Goal: Communication & Community: Share content

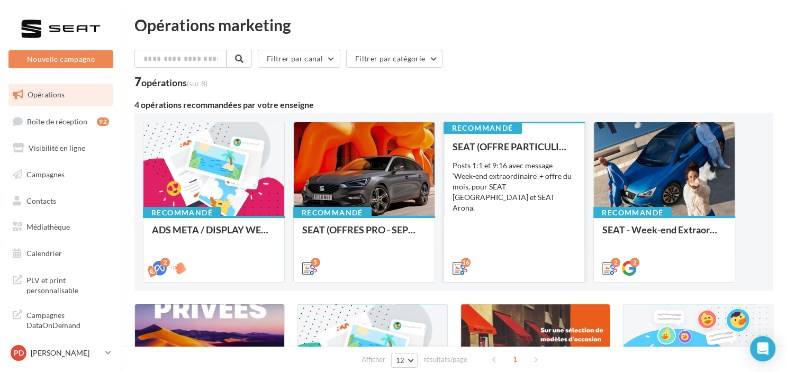
click at [513, 158] on div "SEAT (OFFRE PARTICULIER - SEPT) - SOCIAL MEDIA Posts 1:1 et 9:16 avec message '…" at bounding box center [515, 206] width 124 height 131
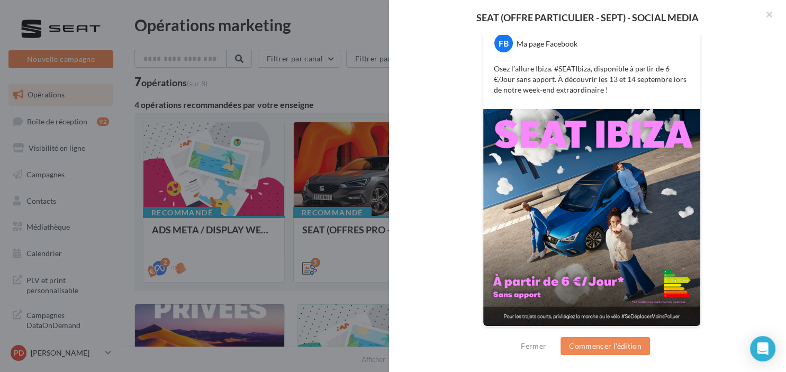
scroll to position [215, 0]
click at [614, 356] on div "Fermer Commencer l'édition" at bounding box center [587, 350] width 397 height 43
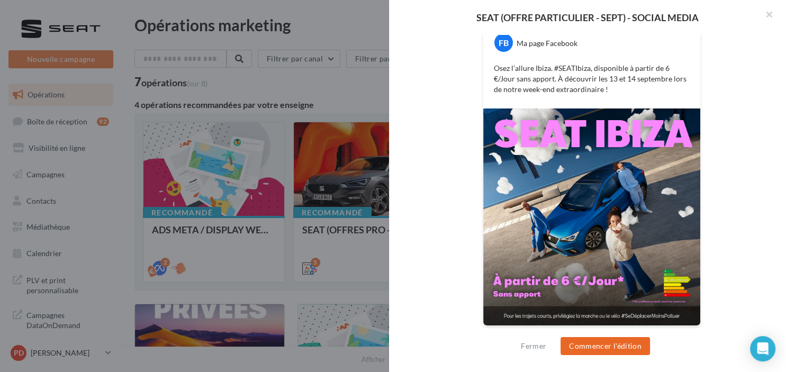
click at [609, 351] on button "Commencer l'édition" at bounding box center [605, 346] width 89 height 18
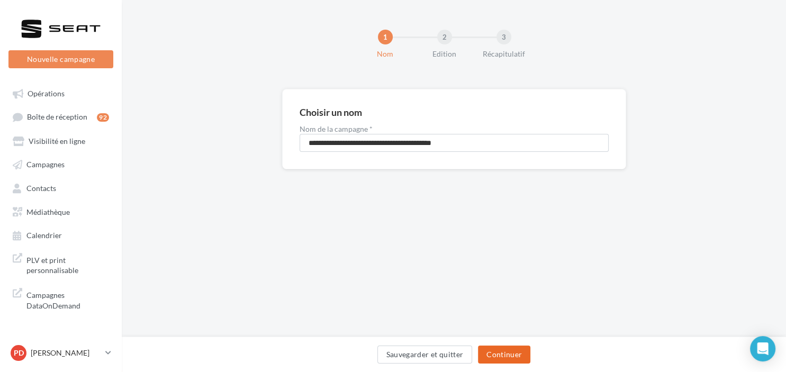
click at [510, 351] on button "Continuer" at bounding box center [504, 355] width 52 height 18
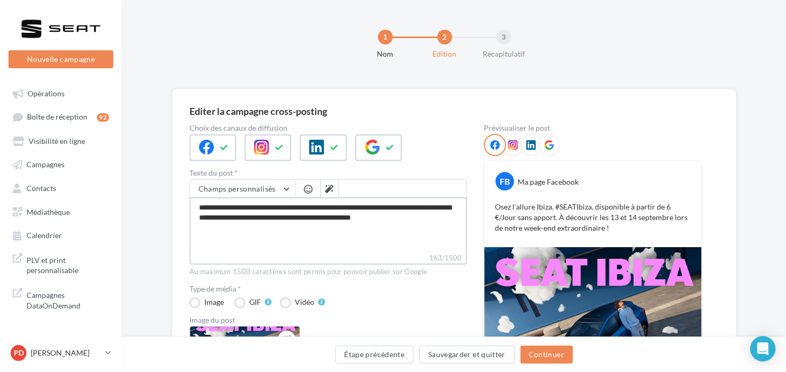
click at [433, 217] on textarea "**********" at bounding box center [328, 224] width 277 height 55
type textarea "**********"
click at [322, 188] on button at bounding box center [329, 189] width 18 height 18
type textarea "**********"
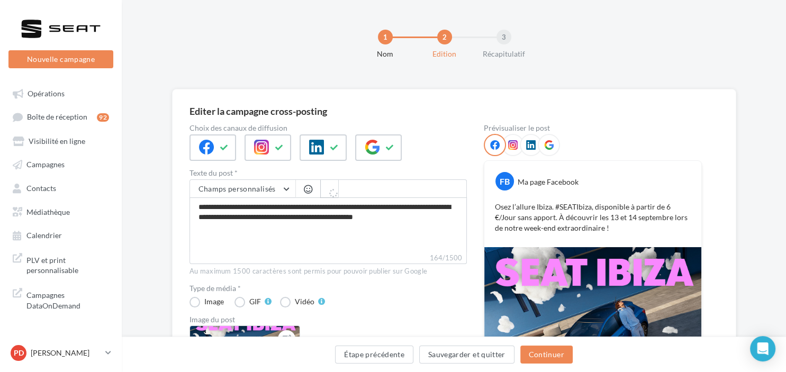
type textarea "**********"
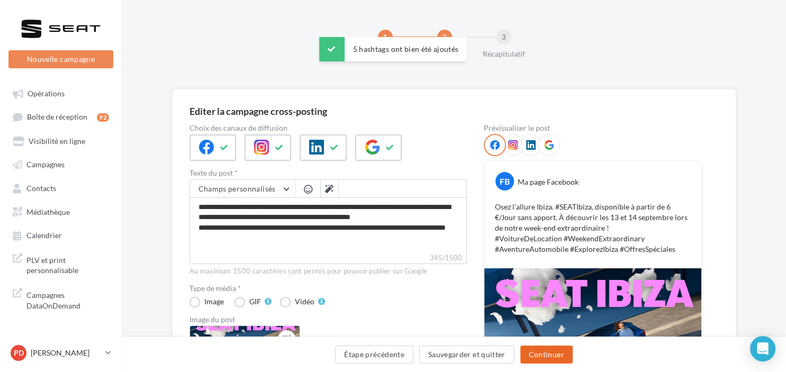
click at [542, 352] on button "Continuer" at bounding box center [546, 355] width 52 height 18
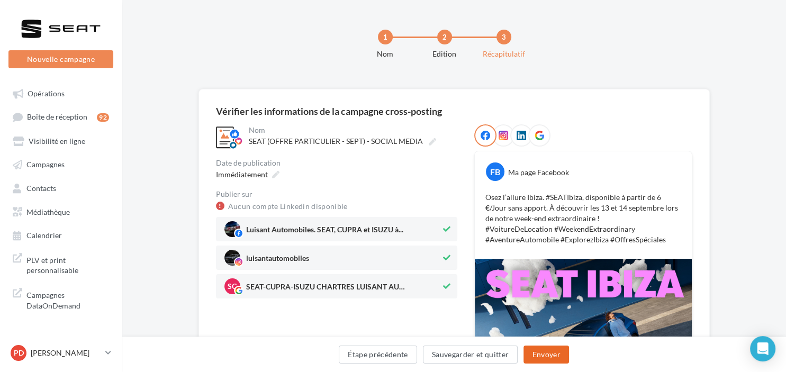
click at [557, 350] on button "Envoyer" at bounding box center [546, 355] width 45 height 18
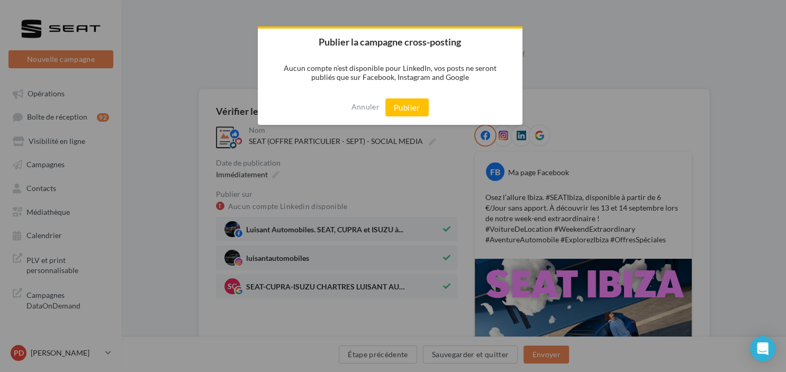
click at [394, 118] on div "Annuler Publier" at bounding box center [390, 107] width 265 height 35
click at [399, 112] on button "Publier" at bounding box center [406, 107] width 43 height 18
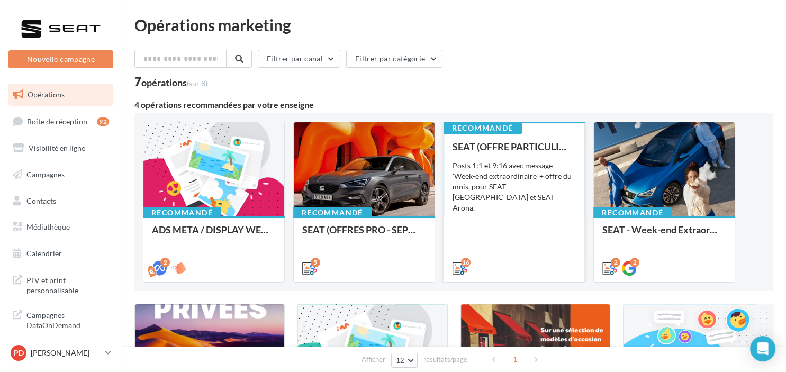
click at [545, 186] on div "Posts 1:1 et 9:16 avec message 'Week-end extraordinaire' + offre du mois, pour …" at bounding box center [515, 186] width 124 height 53
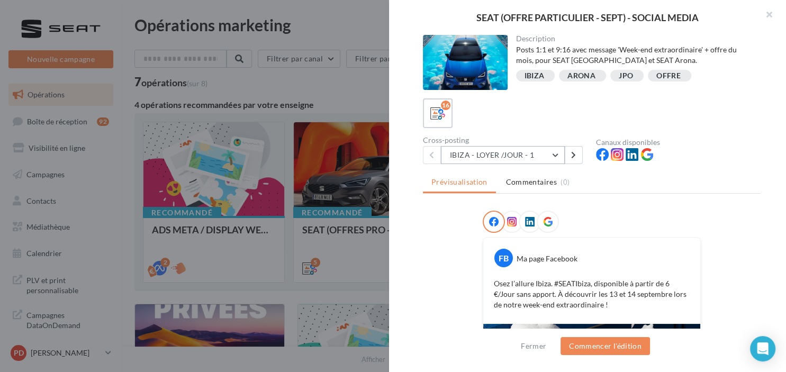
click at [560, 157] on button "IBIZA - LOYER /JOUR - 1" at bounding box center [503, 155] width 124 height 18
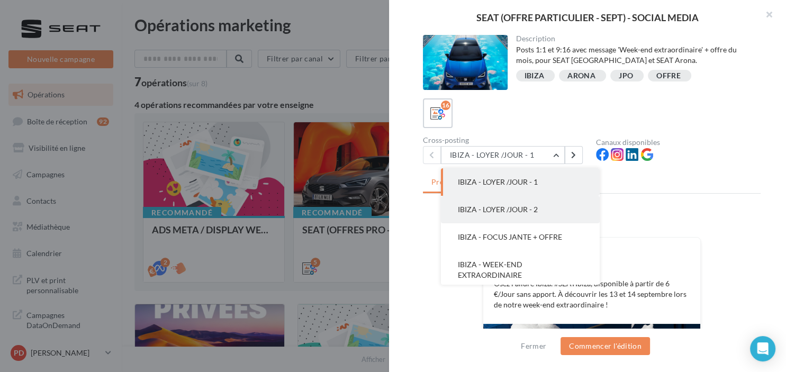
click at [527, 200] on button "IBIZA - LOYER /JOUR - 2" at bounding box center [520, 210] width 159 height 28
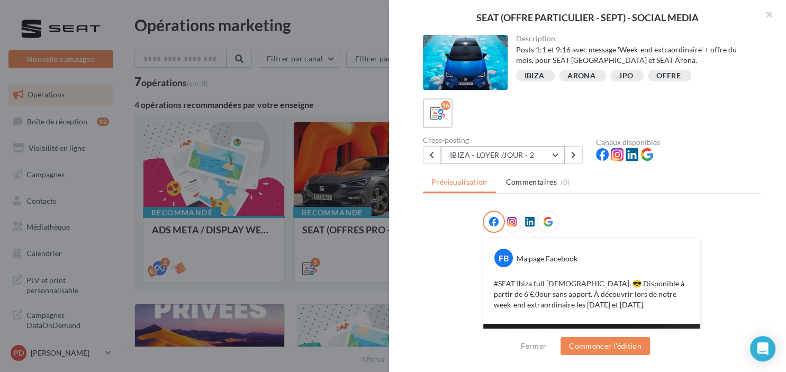
click at [509, 158] on button "IBIZA - LOYER /JOUR - 2" at bounding box center [503, 155] width 124 height 18
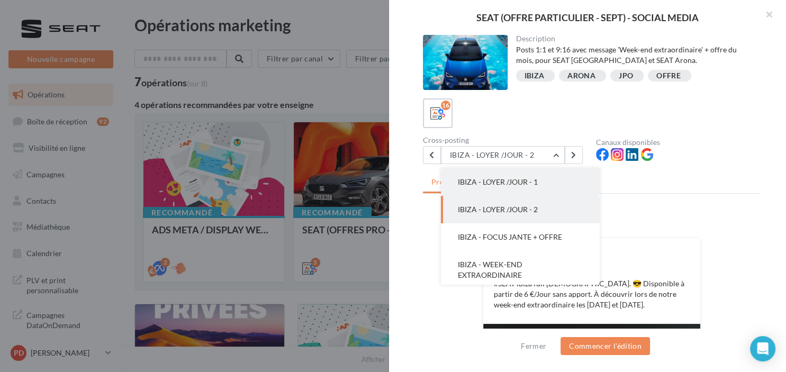
click at [498, 183] on span "IBIZA - LOYER /JOUR - 1" at bounding box center [498, 181] width 80 height 9
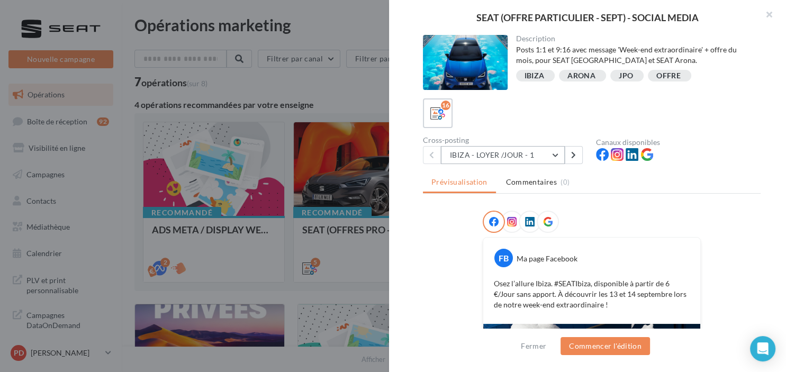
click at [537, 154] on button "IBIZA - LOYER /JOUR - 1" at bounding box center [503, 155] width 124 height 18
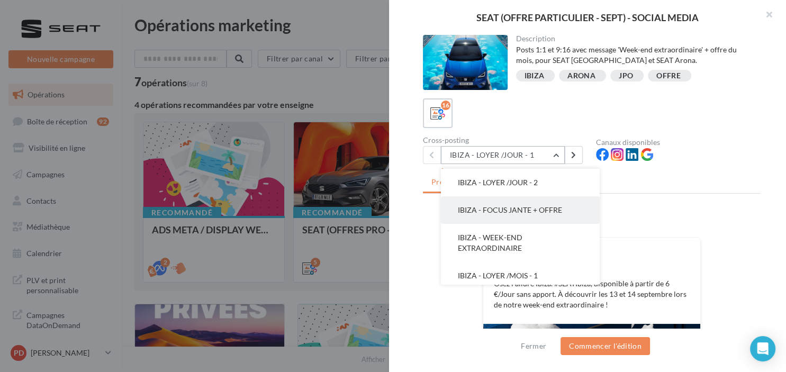
scroll to position [53, 0]
click at [500, 220] on span "IBIZA - WEEK-END EXTRAORDINAIRE" at bounding box center [490, 217] width 65 height 20
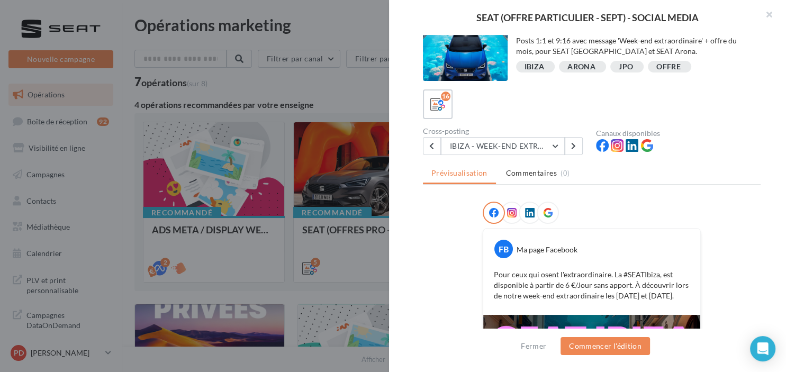
scroll to position [0, 0]
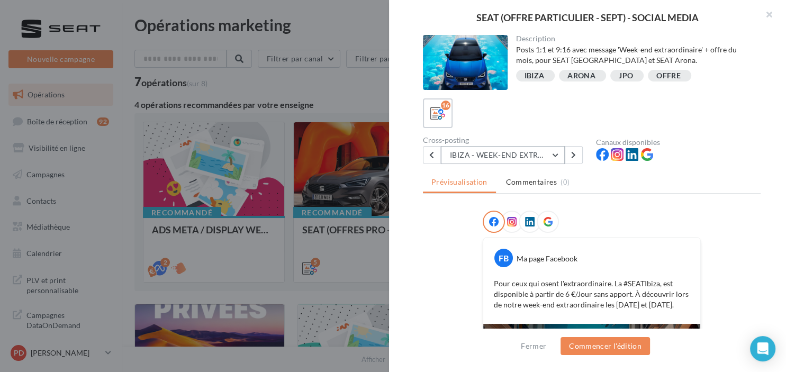
click at [510, 158] on button "IBIZA - WEEK-END EXTRAORDINAIRE" at bounding box center [503, 155] width 124 height 18
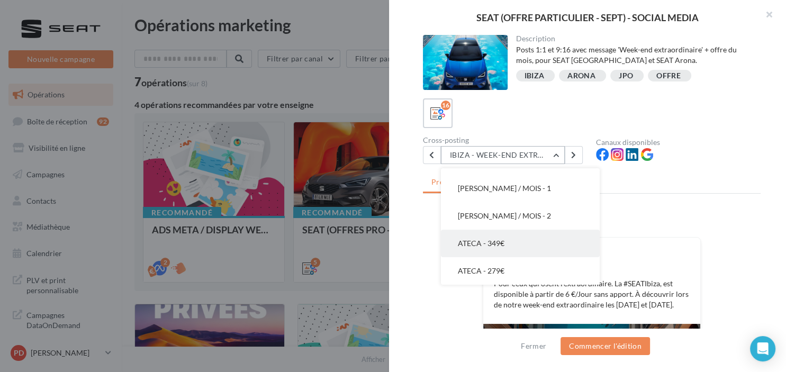
scroll to position [236, 0]
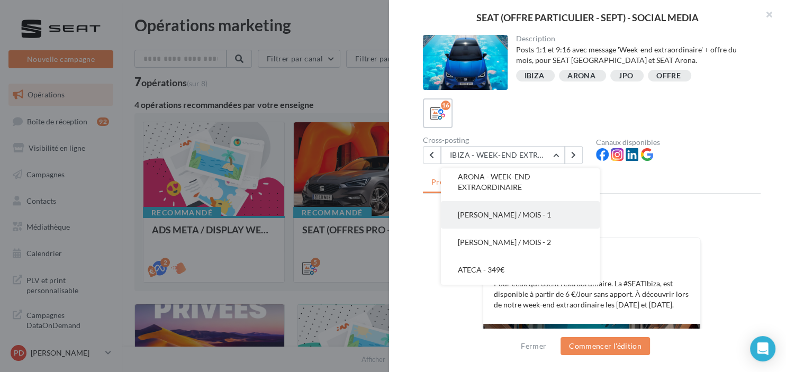
click at [507, 210] on span "ARONA - LOYER / MOIS - 1" at bounding box center [504, 214] width 93 height 9
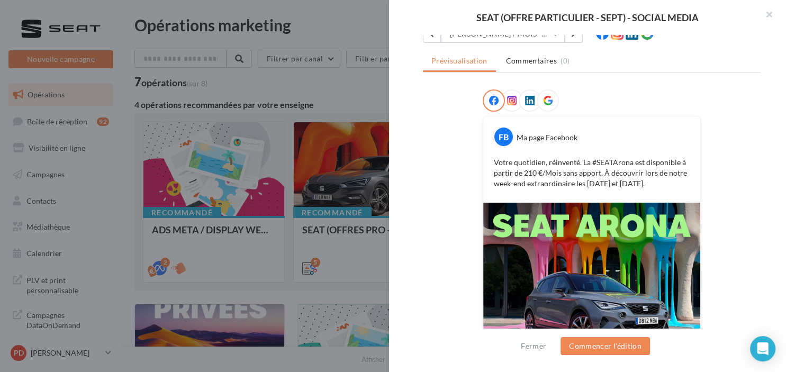
scroll to position [2, 0]
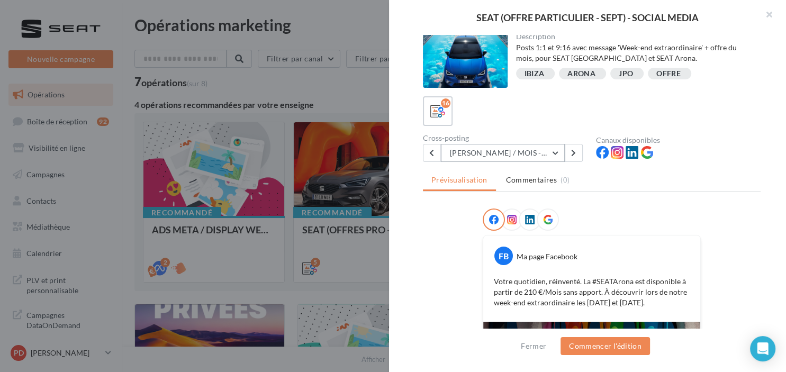
click at [508, 158] on button "ARONA - LOYER / MOIS - 1" at bounding box center [503, 153] width 124 height 18
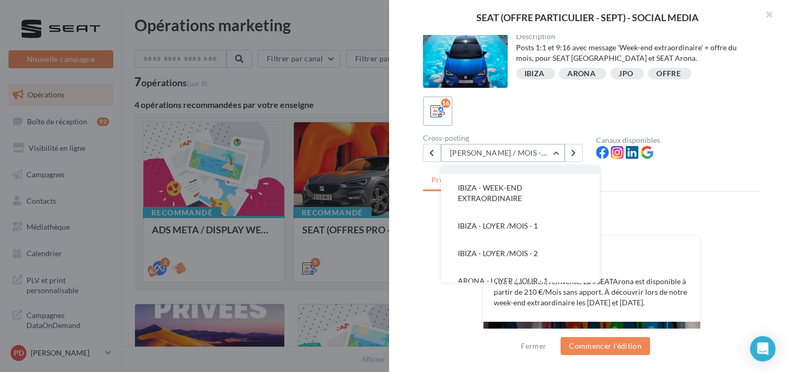
scroll to position [106, 0]
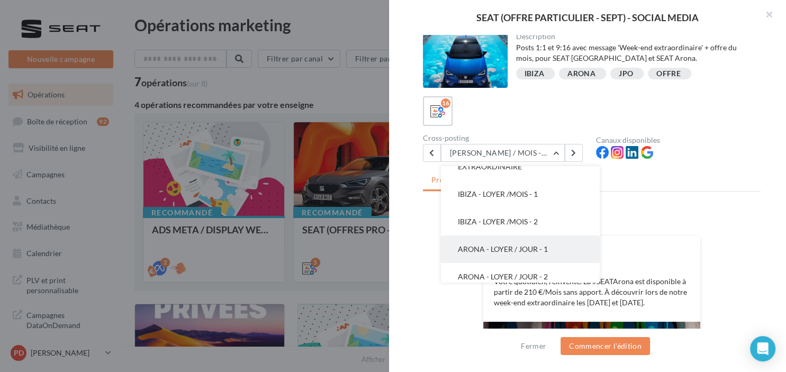
click at [510, 246] on span "ARONA - LOYER / JOUR - 1" at bounding box center [503, 249] width 90 height 9
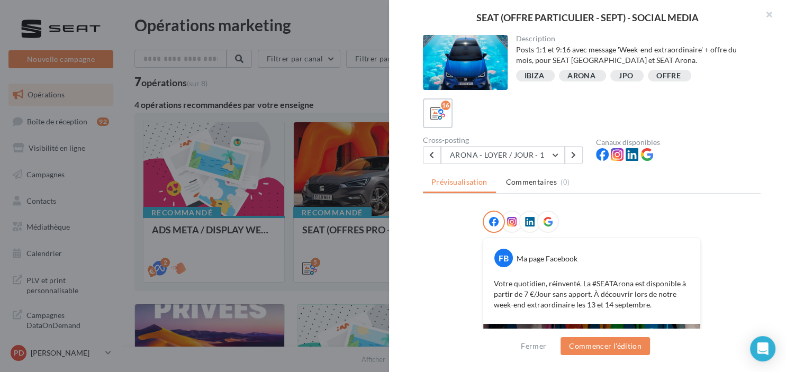
scroll to position [213, 0]
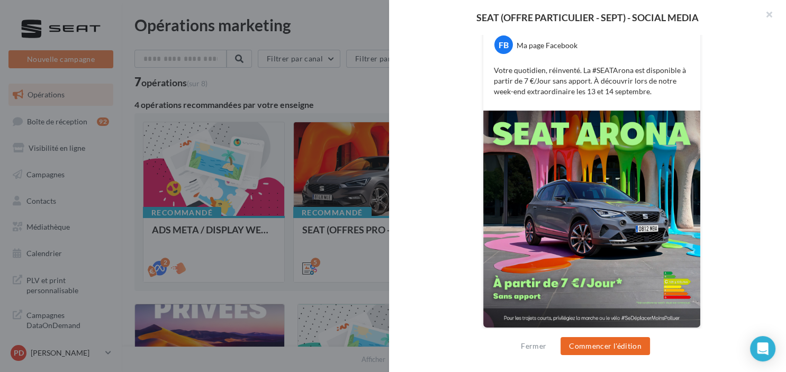
click at [601, 344] on button "Commencer l'édition" at bounding box center [605, 346] width 89 height 18
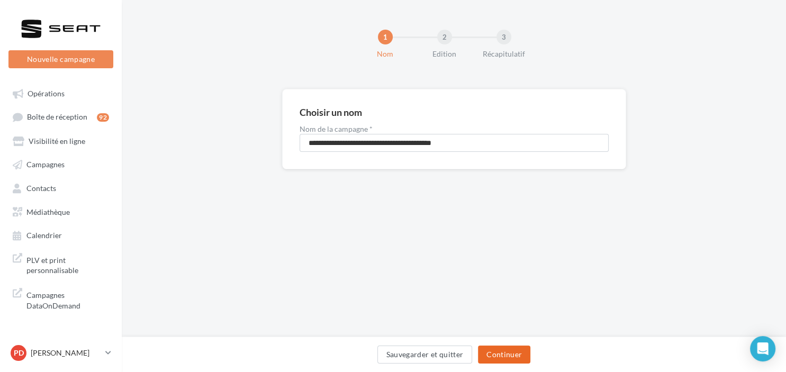
drag, startPoint x: 511, startPoint y: 357, endPoint x: 501, endPoint y: 356, distance: 10.1
click at [508, 357] on button "Continuer" at bounding box center [504, 355] width 52 height 18
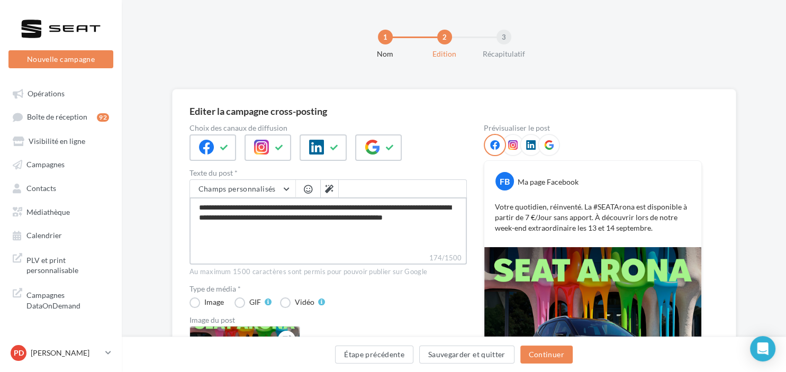
click at [362, 235] on textarea "**********" at bounding box center [328, 224] width 277 height 55
type textarea "**********"
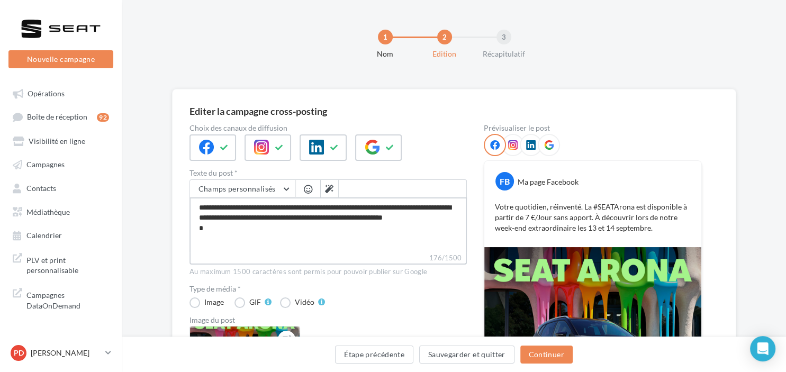
type textarea "**********"
click at [334, 190] on button at bounding box center [329, 189] width 18 height 18
type textarea "**********"
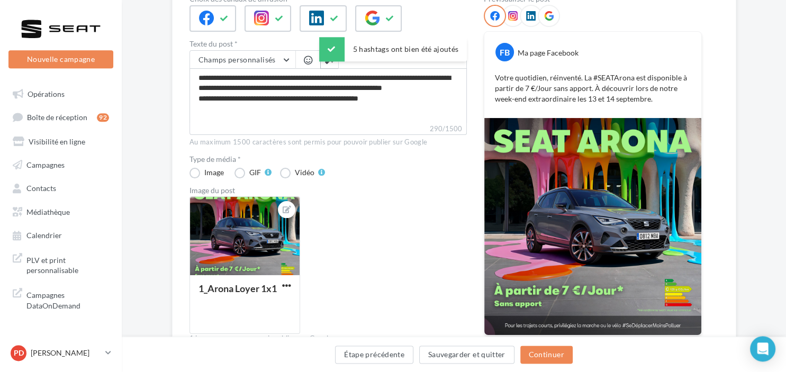
scroll to position [167, 0]
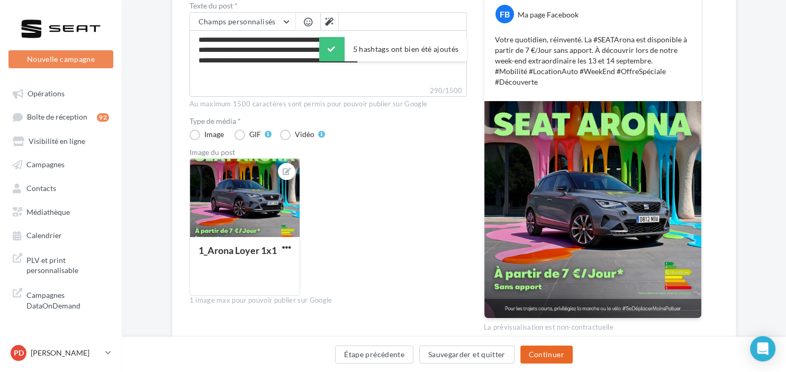
click at [554, 352] on button "Continuer" at bounding box center [546, 355] width 52 height 18
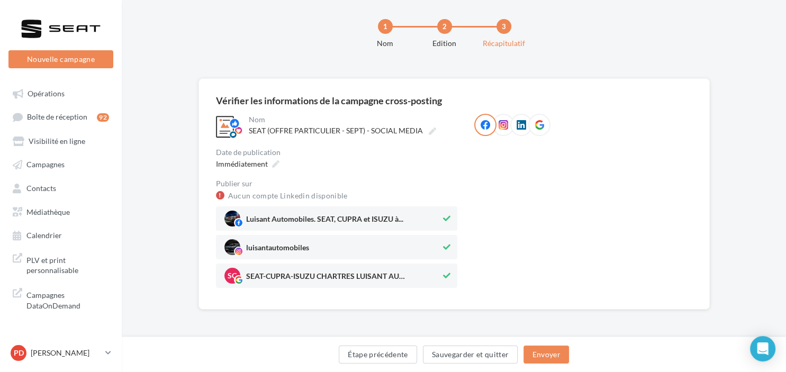
scroll to position [11, 0]
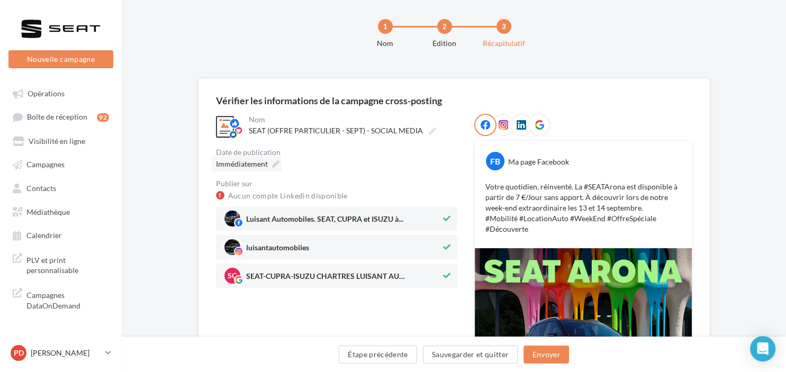
click at [281, 163] on div "Immédiatement" at bounding box center [247, 163] width 70 height 15
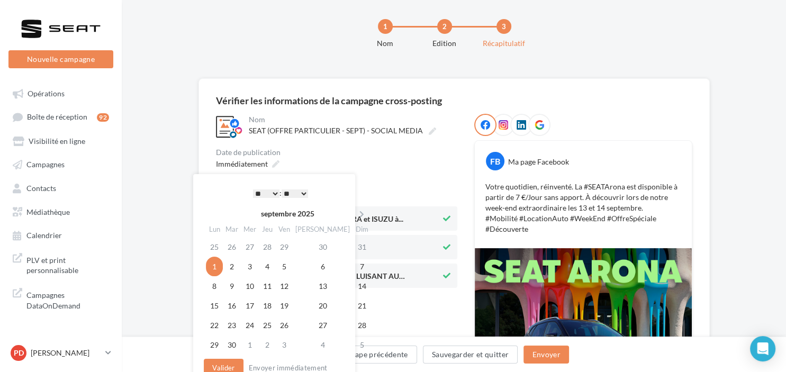
click at [282, 190] on select "** ** ** ** ** **" at bounding box center [295, 194] width 26 height 8
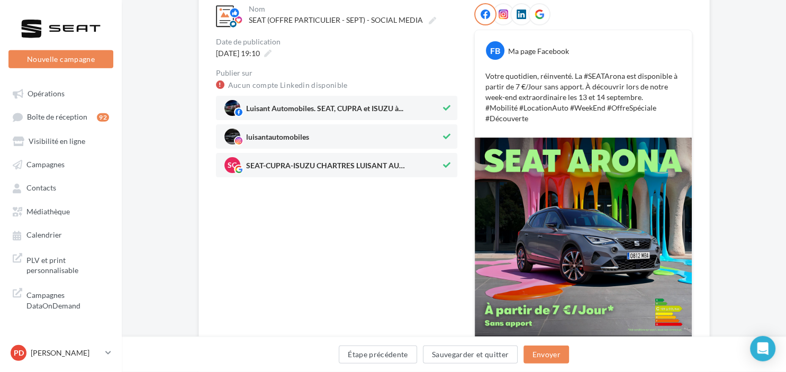
scroll to position [122, 0]
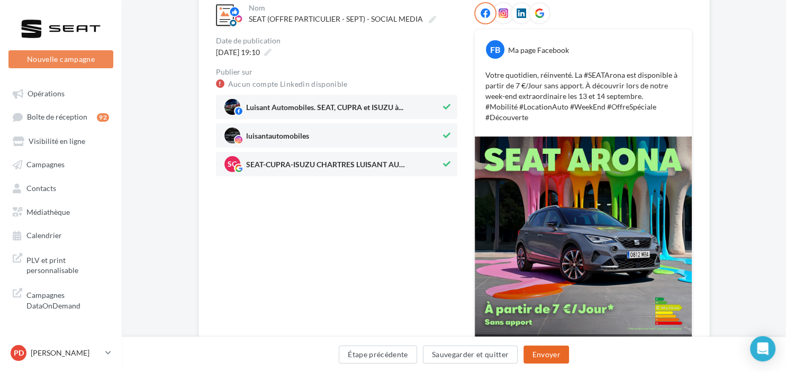
click at [546, 359] on button "Envoyer" at bounding box center [546, 355] width 45 height 18
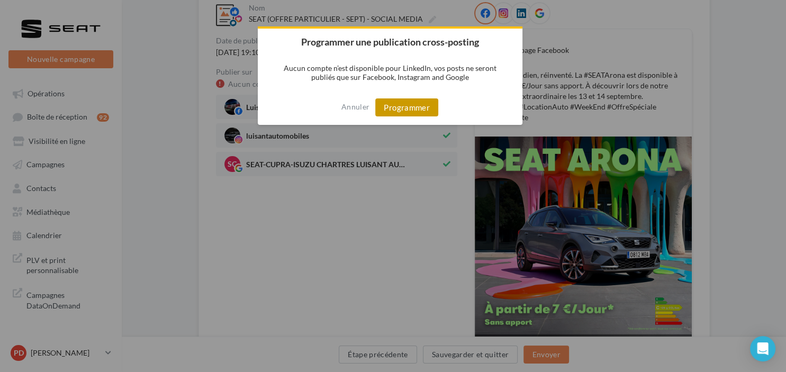
click at [418, 105] on button "Programmer" at bounding box center [406, 107] width 63 height 18
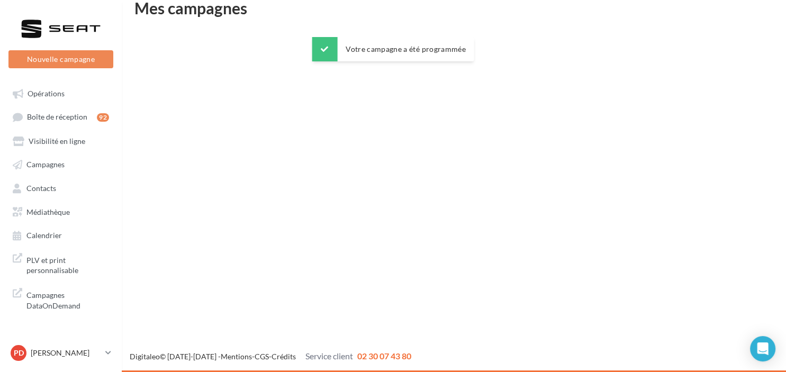
scroll to position [17, 0]
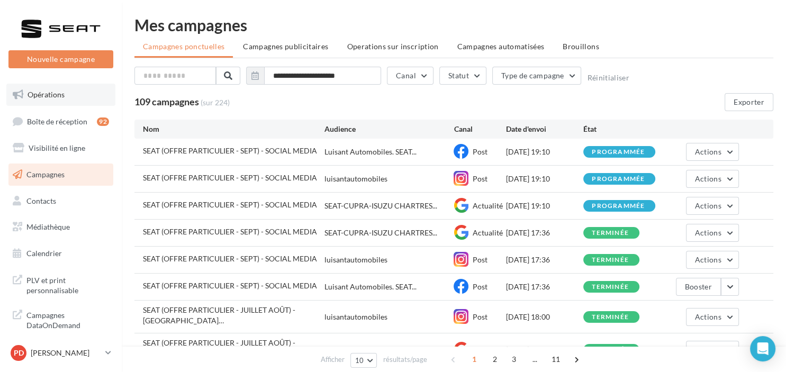
click at [43, 89] on link "Opérations" at bounding box center [60, 95] width 109 height 22
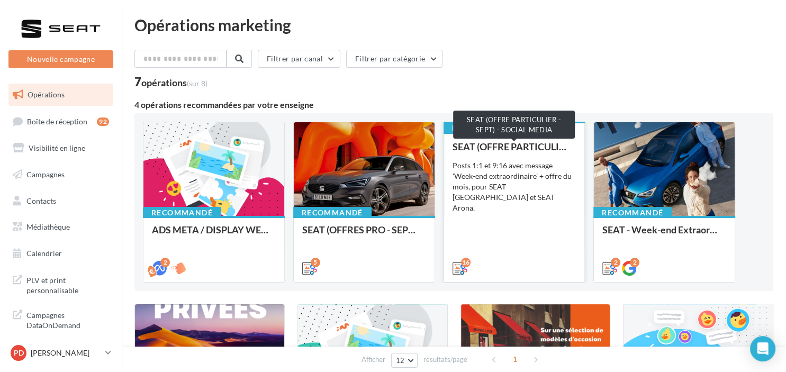
click at [560, 148] on div "SEAT (OFFRE PARTICULIER - SEPT) - SOCIAL MEDIA" at bounding box center [515, 146] width 124 height 11
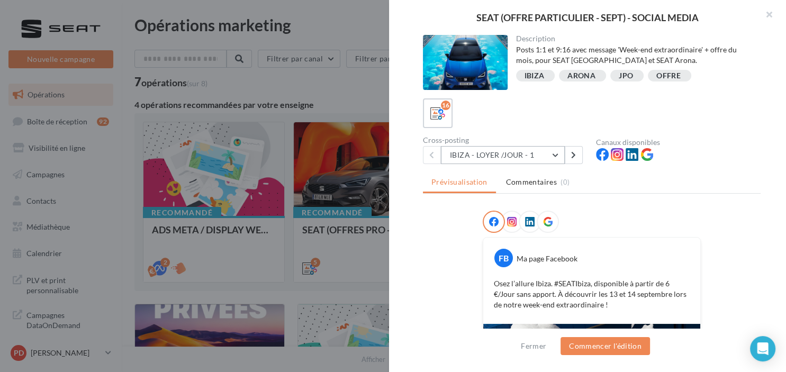
click at [545, 156] on button "IBIZA - LOYER /JOUR - 1" at bounding box center [503, 155] width 124 height 18
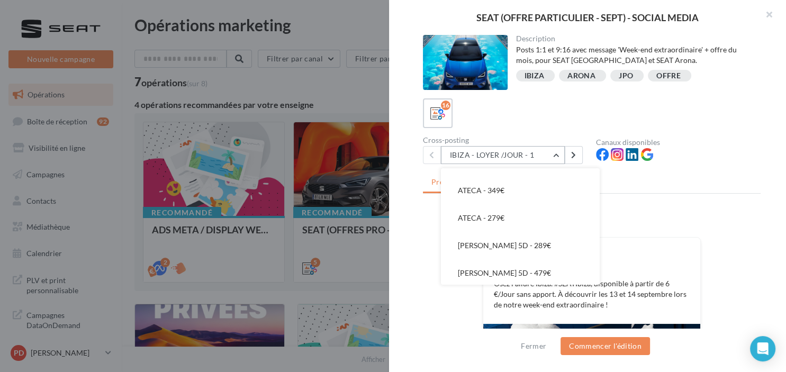
scroll to position [292, 0]
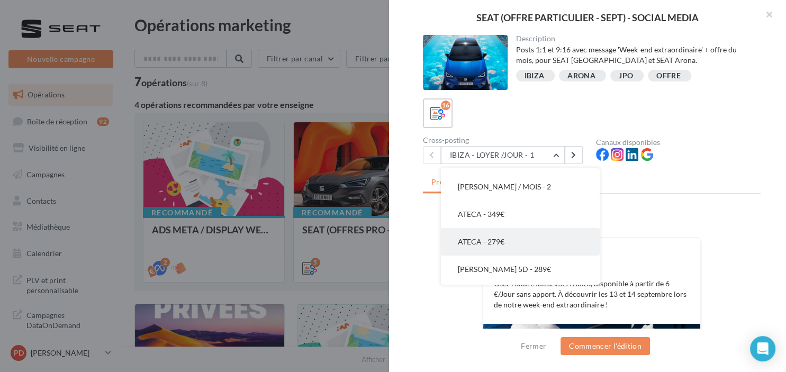
click at [495, 245] on span "ATECA - 279€" at bounding box center [481, 241] width 47 height 9
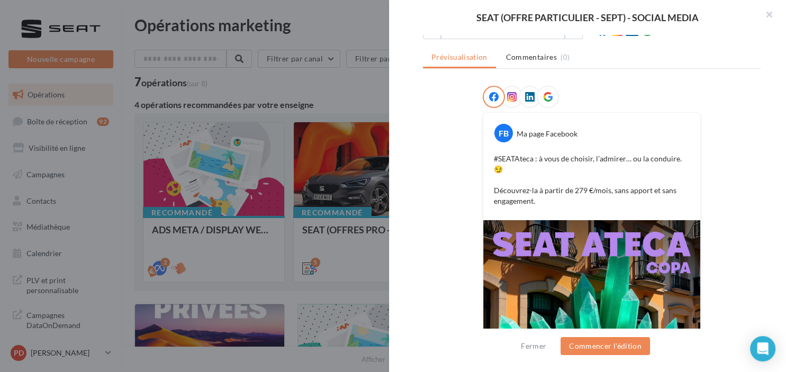
scroll to position [53, 0]
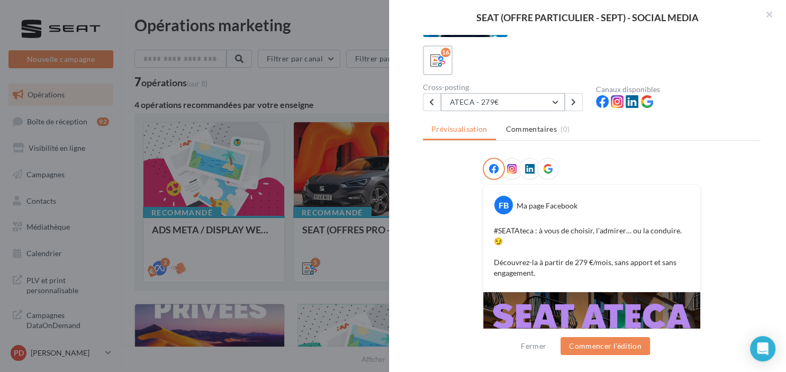
click at [484, 100] on button "ATECA - 279€" at bounding box center [503, 102] width 124 height 18
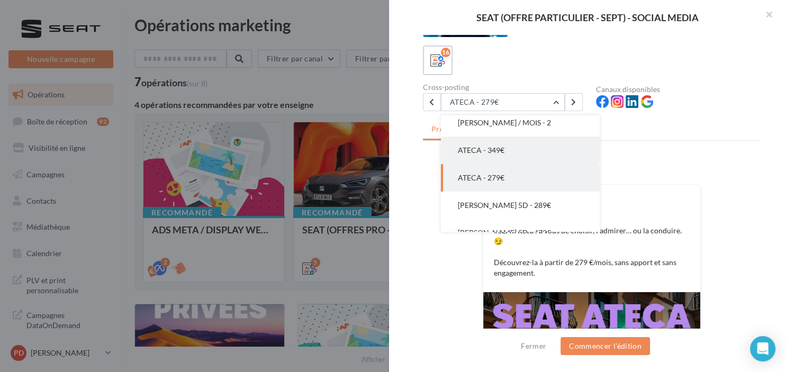
click at [487, 151] on span "ATECA - 349€" at bounding box center [481, 150] width 47 height 9
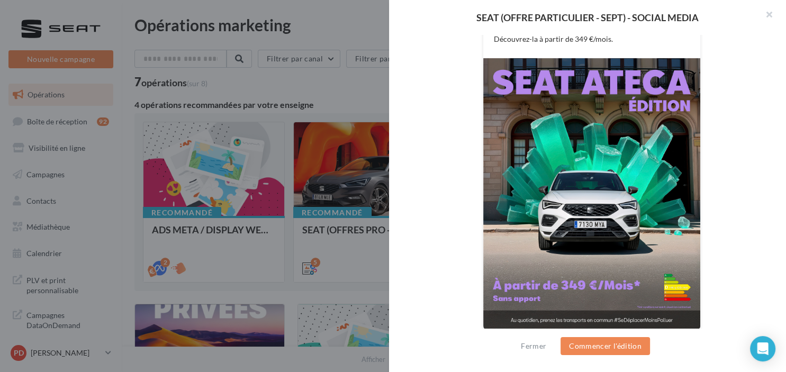
scroll to position [270, 0]
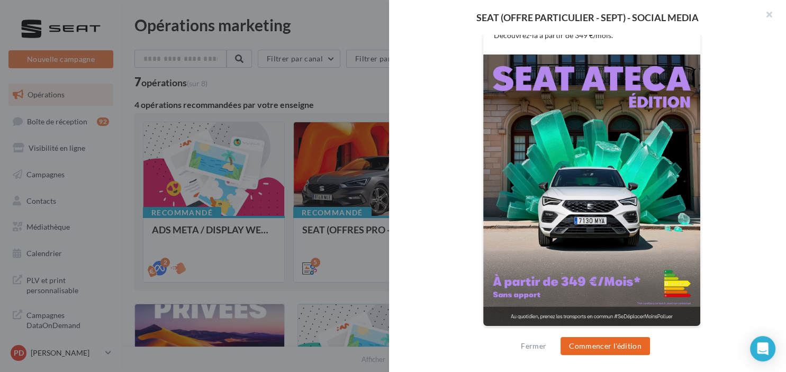
click at [600, 350] on button "Commencer l'édition" at bounding box center [605, 346] width 89 height 18
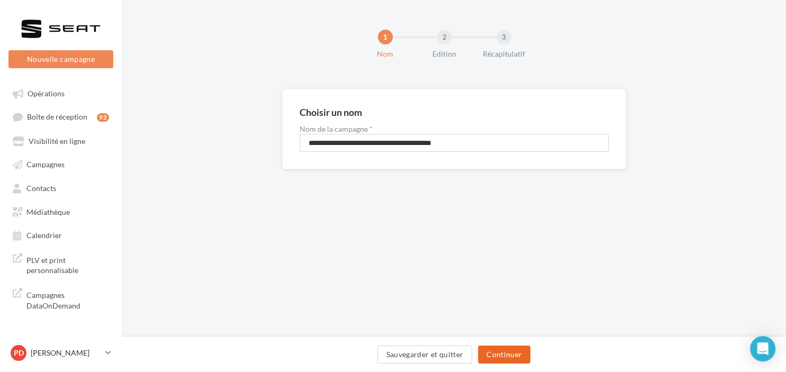
click at [510, 357] on button "Continuer" at bounding box center [504, 355] width 52 height 18
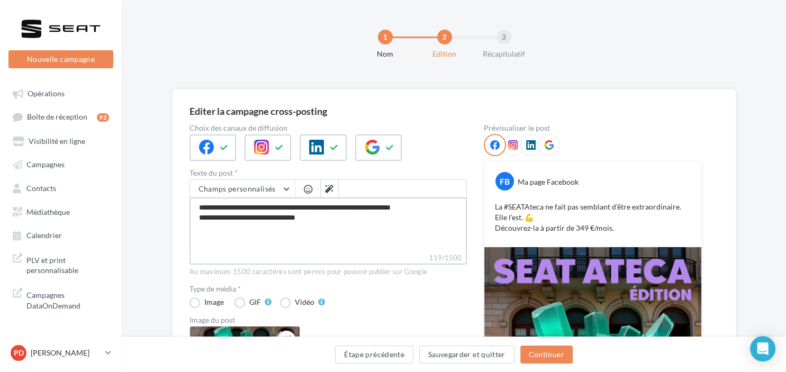
click at [371, 229] on textarea "**********" at bounding box center [328, 224] width 277 height 55
type textarea "**********"
click at [339, 192] on div "Champs personnalisés Nom de l'entreprise Site internet de l'entreprise Téléphon…" at bounding box center [328, 188] width 277 height 18
click at [331, 186] on icon at bounding box center [329, 189] width 8 height 8
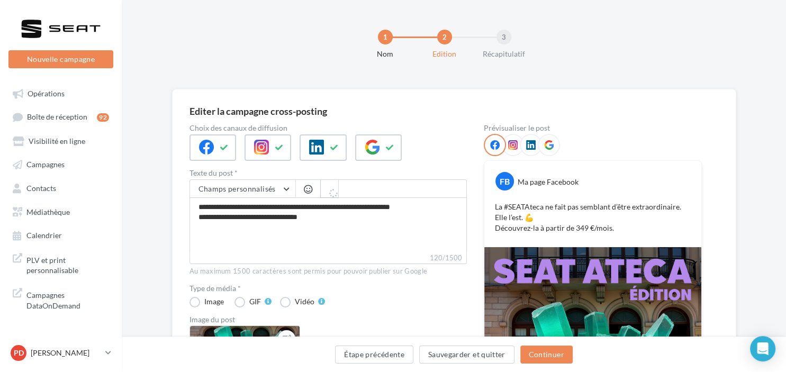
type textarea "**********"
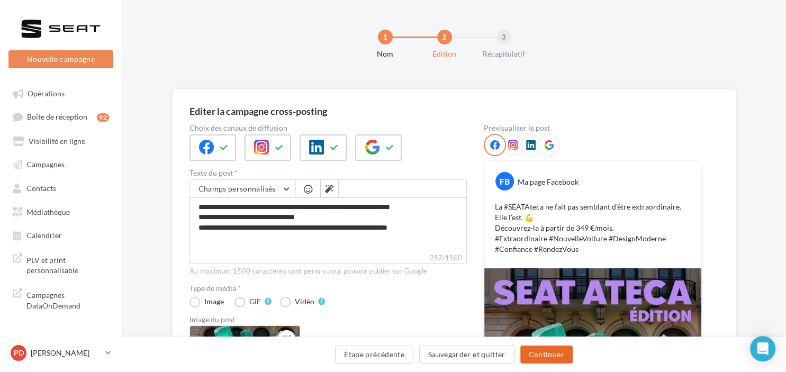
click at [545, 357] on button "Continuer" at bounding box center [546, 355] width 52 height 18
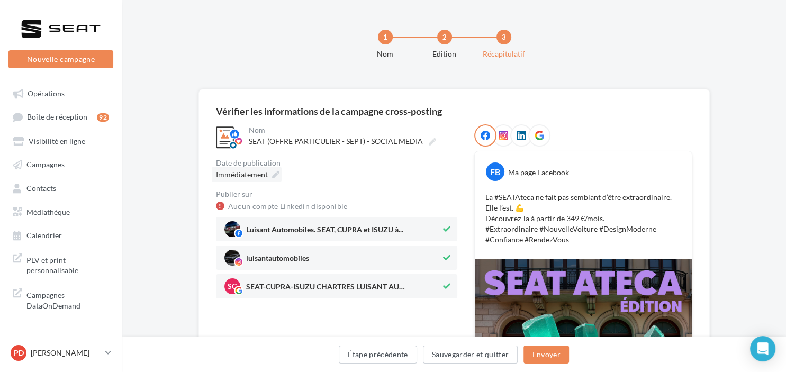
click at [276, 175] on icon at bounding box center [275, 174] width 7 height 7
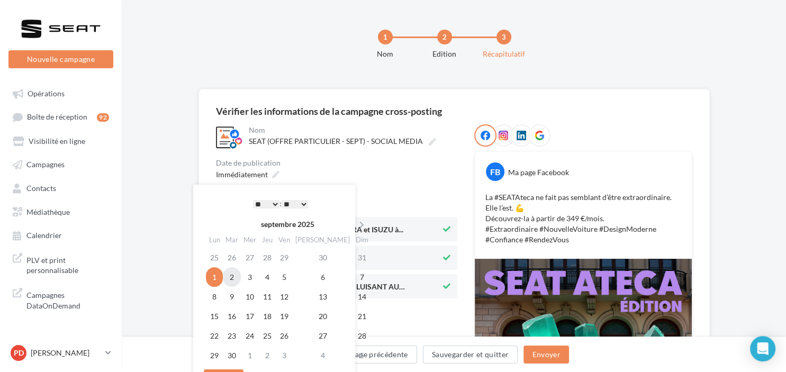
click at [237, 279] on td "2" at bounding box center [232, 277] width 18 height 20
click at [253, 200] on select "* * * * * * * * * * ** ** ** ** ** ** ** ** ** ** ** ** ** **" at bounding box center [266, 204] width 26 height 8
click at [282, 200] on select "** ** ** ** ** **" at bounding box center [295, 204] width 26 height 8
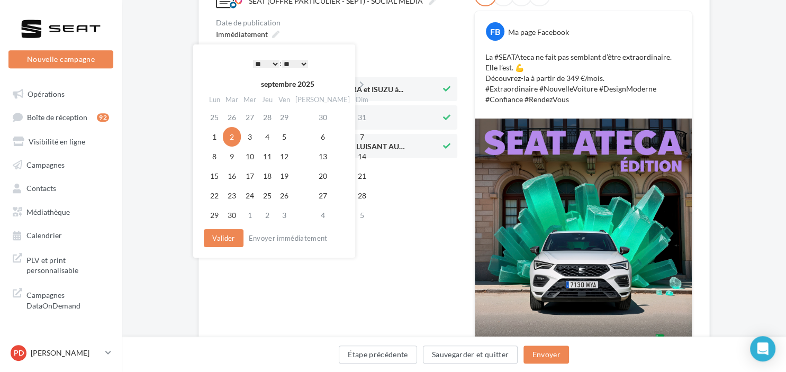
scroll to position [167, 0]
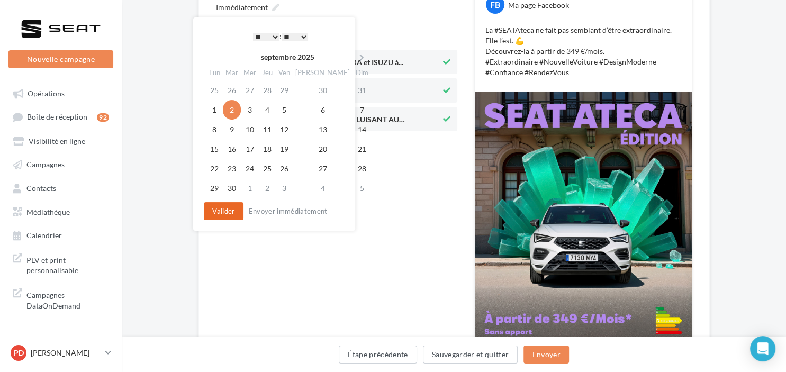
click at [219, 213] on button "Valider" at bounding box center [223, 211] width 39 height 18
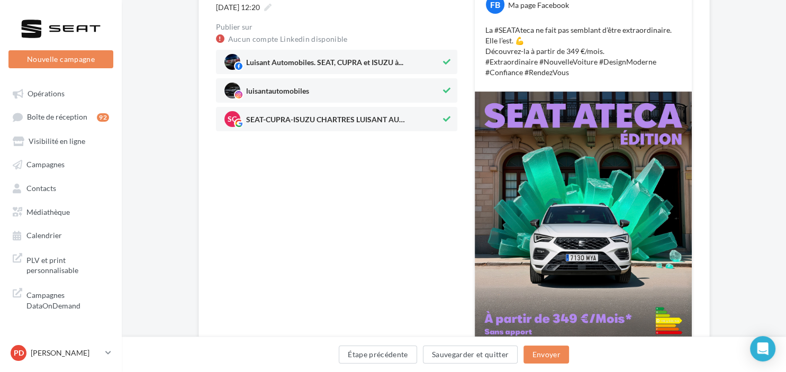
click at [571, 361] on div "Étape précédente Sauvegarder et quitter Envoyer" at bounding box center [454, 357] width 648 height 22
click at [554, 356] on button "Envoyer" at bounding box center [546, 355] width 45 height 18
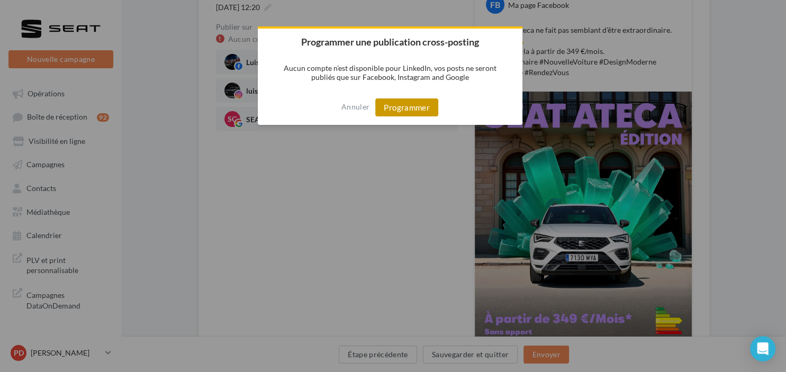
click at [410, 98] on button "Programmer" at bounding box center [406, 107] width 63 height 18
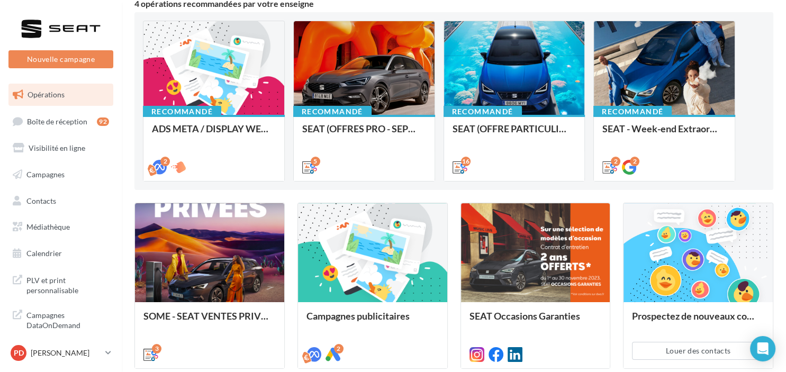
scroll to position [186, 0]
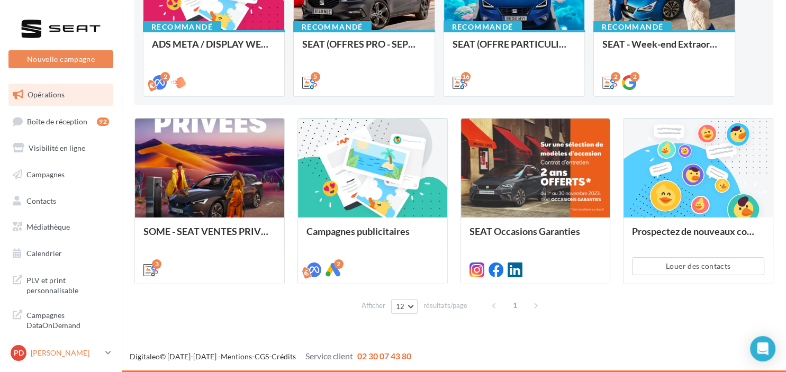
click at [85, 346] on div "PD [PERSON_NAME] SEAT-[GEOGRAPHIC_DATA]" at bounding box center [56, 353] width 91 height 16
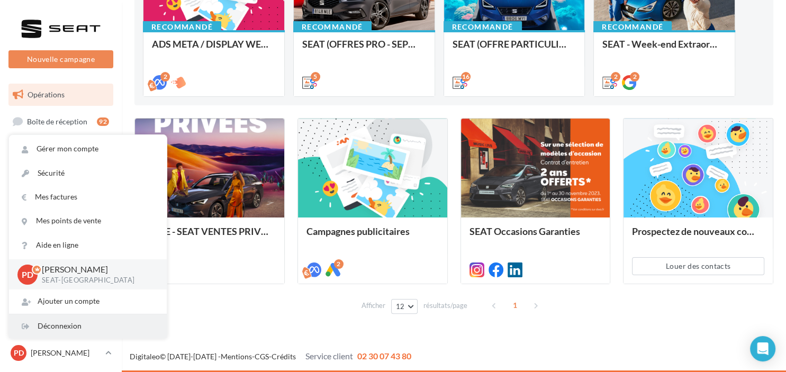
click at [80, 327] on div "Déconnexion" at bounding box center [88, 327] width 158 height 24
